Goal: Information Seeking & Learning: Learn about a topic

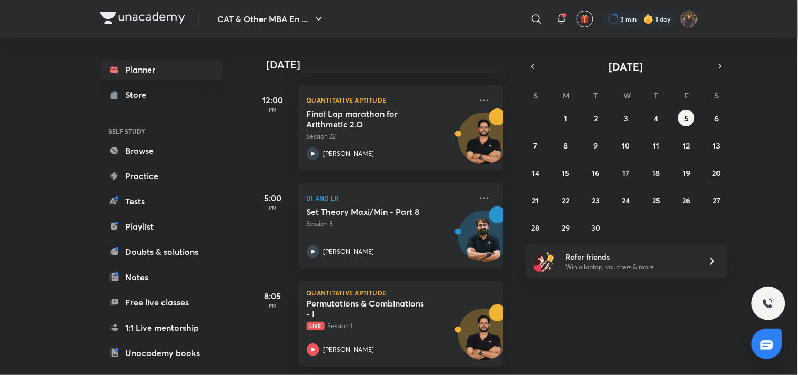
scroll to position [250, 0]
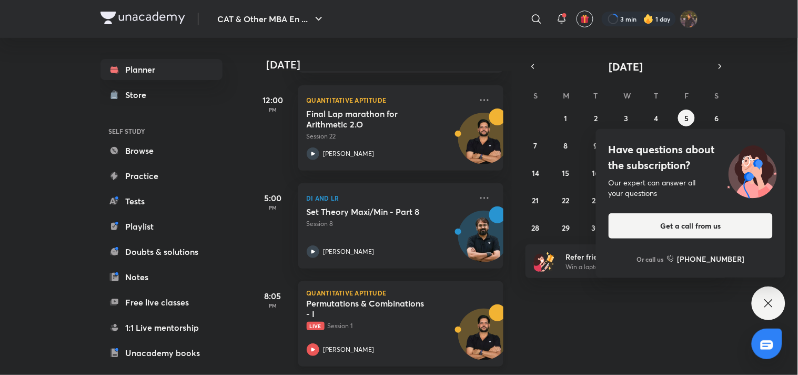
click at [329, 345] on div "[PERSON_NAME]" at bounding box center [389, 349] width 165 height 13
click at [345, 309] on h5 "Permutations & Combinations - I" at bounding box center [372, 308] width 131 height 21
click at [775, 309] on icon at bounding box center [769, 303] width 13 height 13
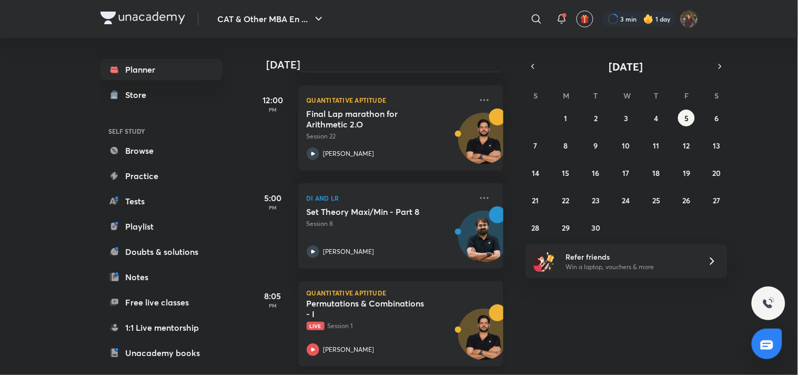
click at [395, 321] on p "Live Session 1" at bounding box center [389, 325] width 165 height 9
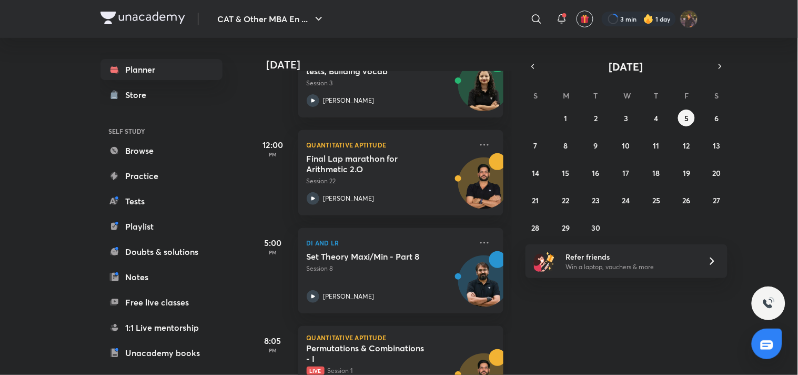
scroll to position [250, 0]
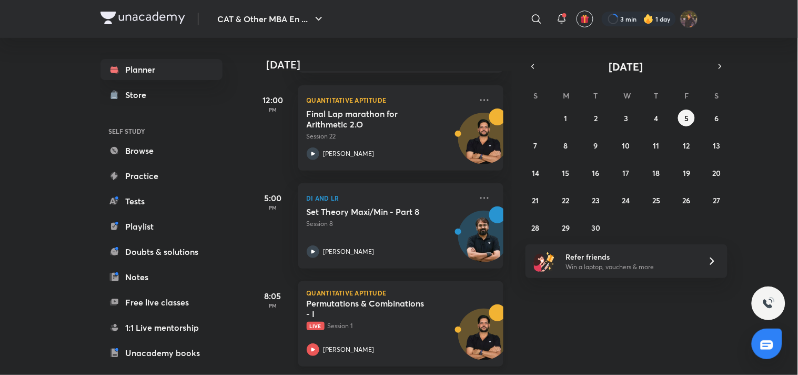
click at [344, 321] on p "Live Session 1" at bounding box center [389, 325] width 165 height 9
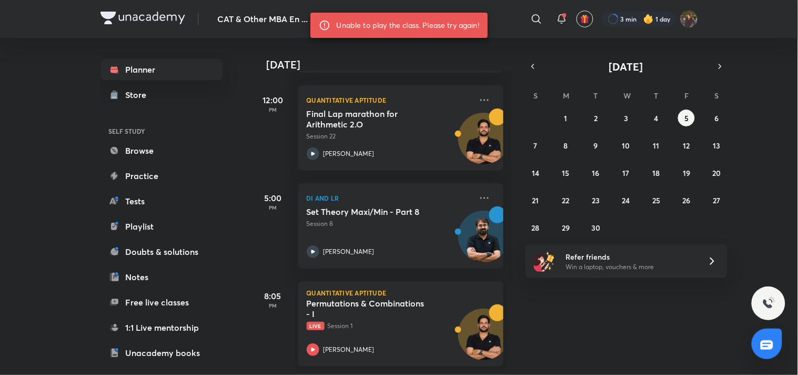
click at [439, 307] on div "Permutations & Combinations - I Live Session 1" at bounding box center [389, 314] width 165 height 33
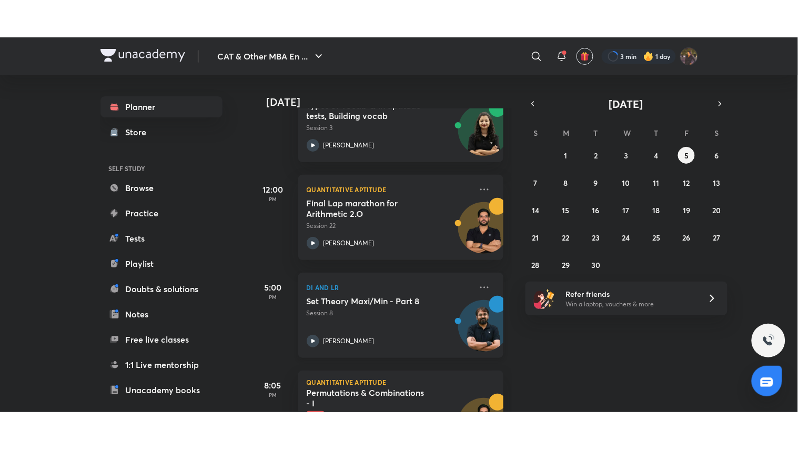
scroll to position [186, 0]
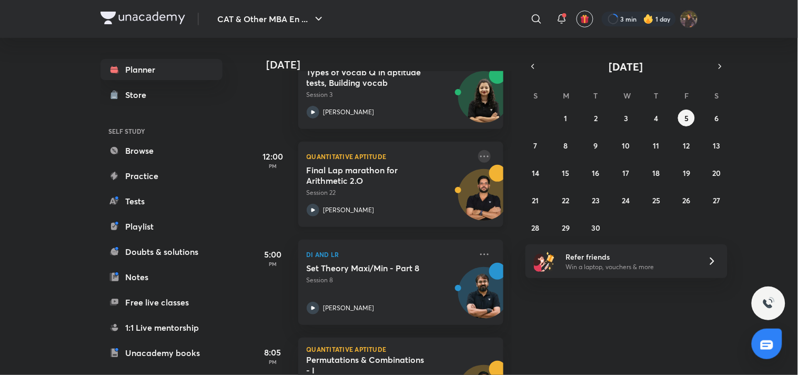
click at [478, 153] on icon at bounding box center [484, 156] width 13 height 13
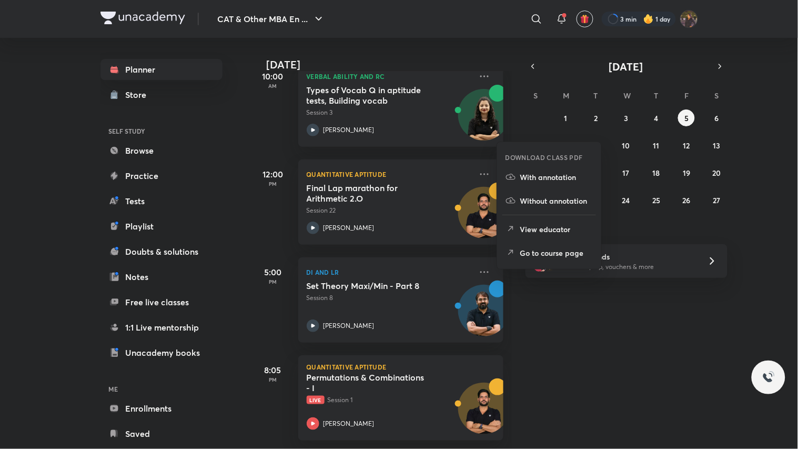
scroll to position [176, 0]
